Goal: Find specific page/section: Find specific page/section

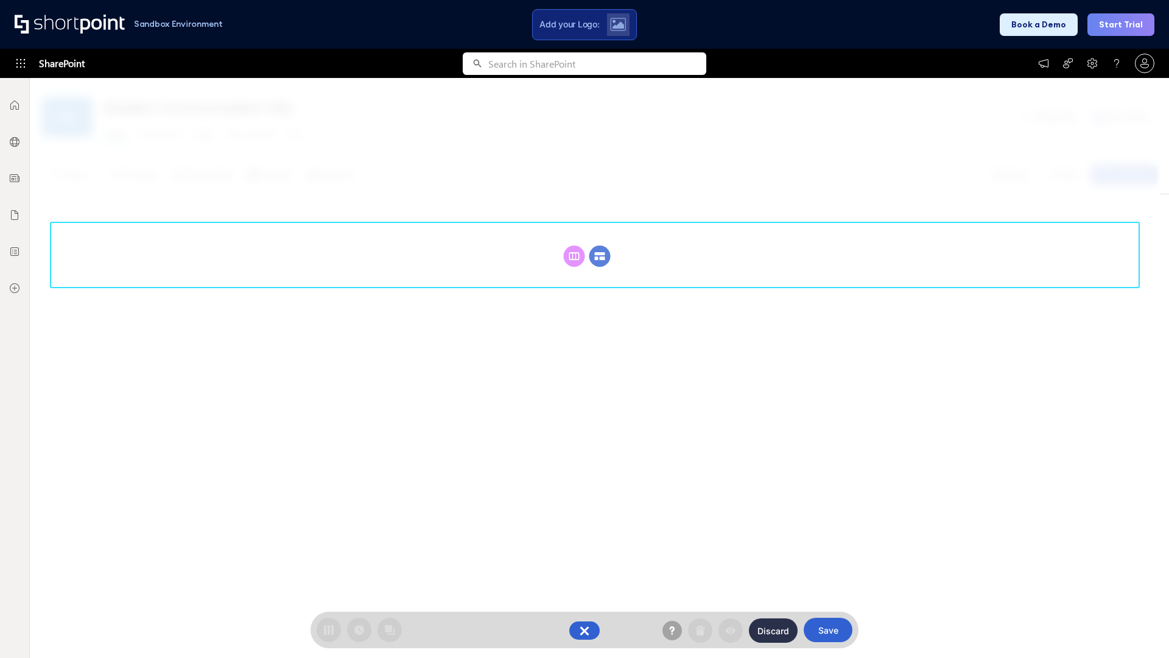
click at [600, 256] on circle at bounding box center [600, 255] width 21 height 21
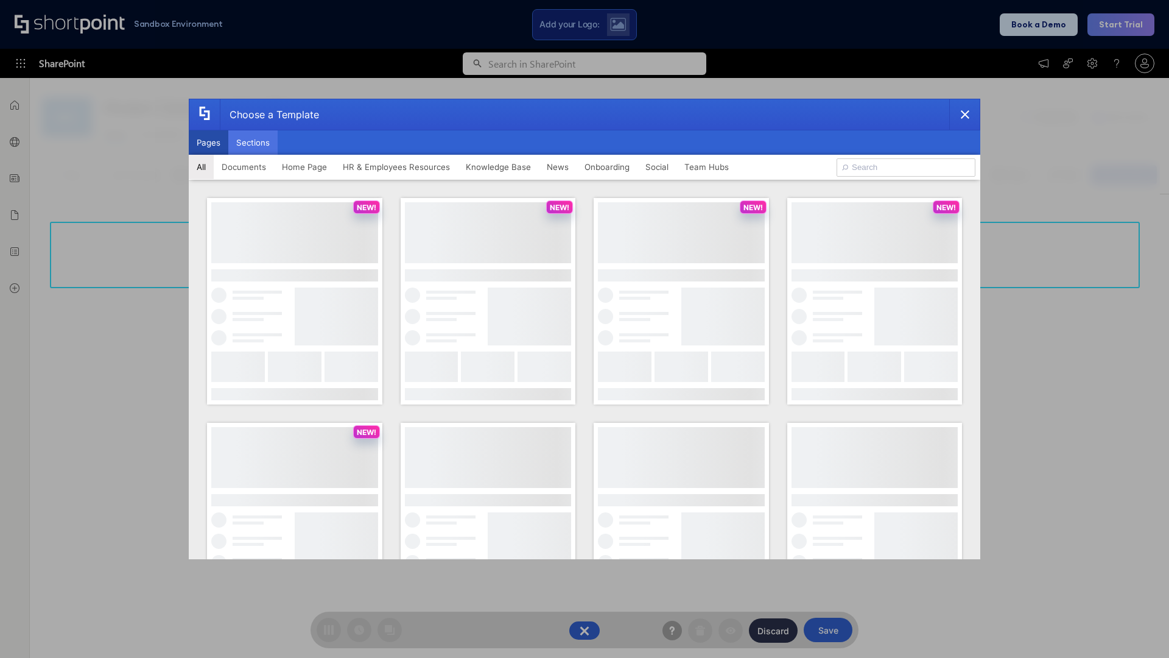
click at [253, 143] on button "Sections" at bounding box center [252, 142] width 49 height 24
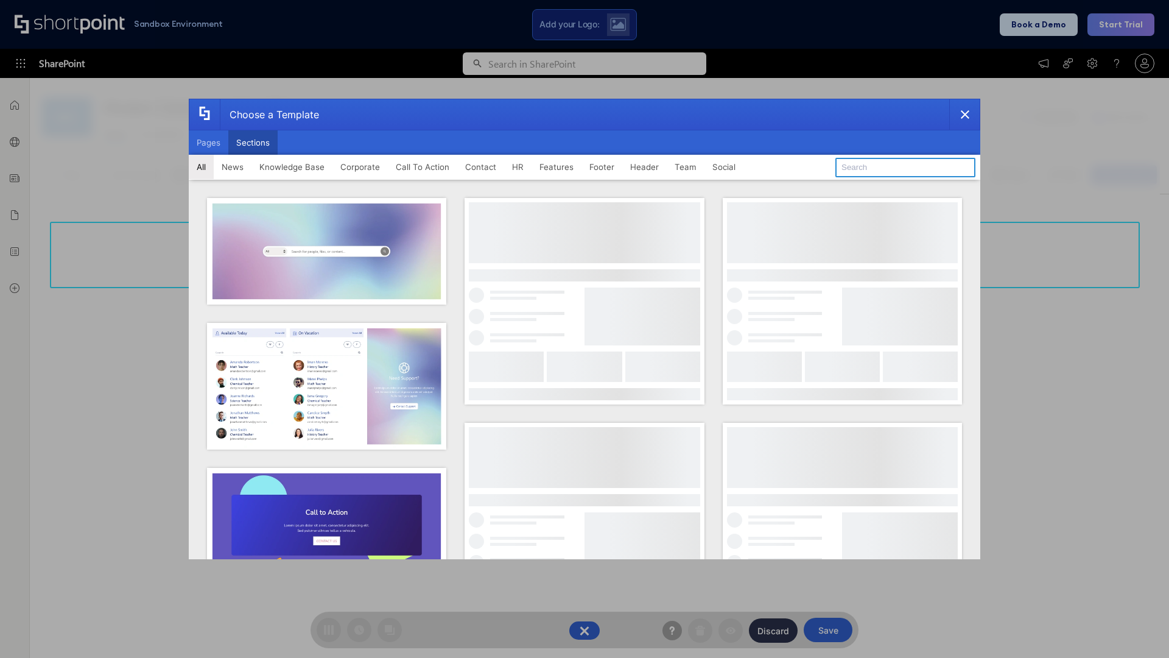
type input "Teams Advanced"
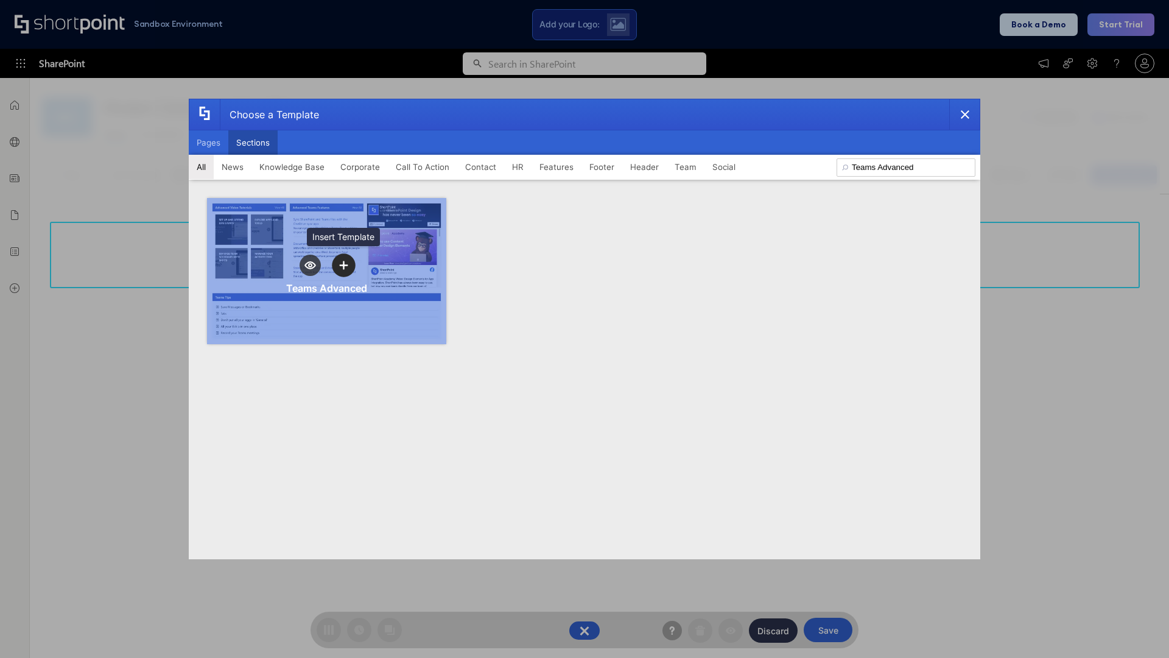
click at [344, 265] on icon "template selector" at bounding box center [343, 265] width 9 height 9
